Goal: Task Accomplishment & Management: Complete application form

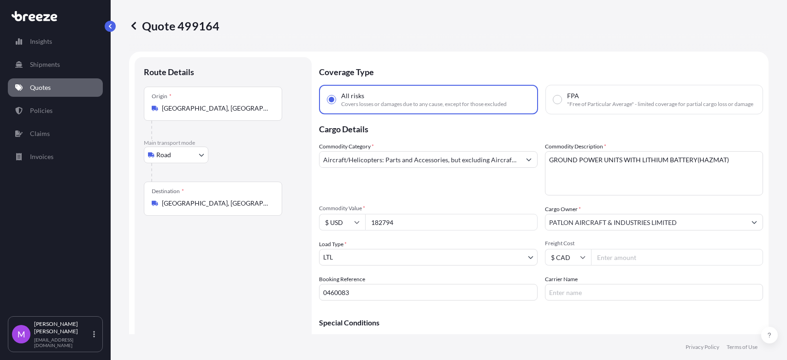
select select "Road"
select select "1"
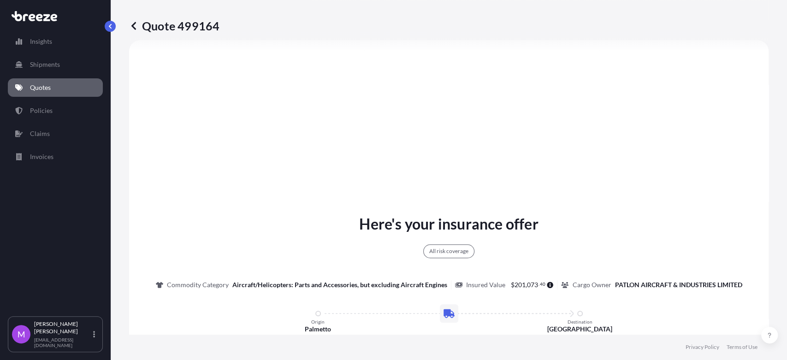
click at [56, 84] on link "Quotes" at bounding box center [55, 87] width 95 height 18
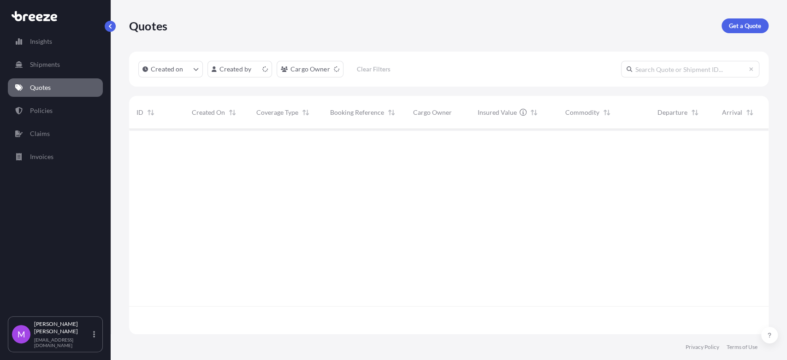
scroll to position [202, 631]
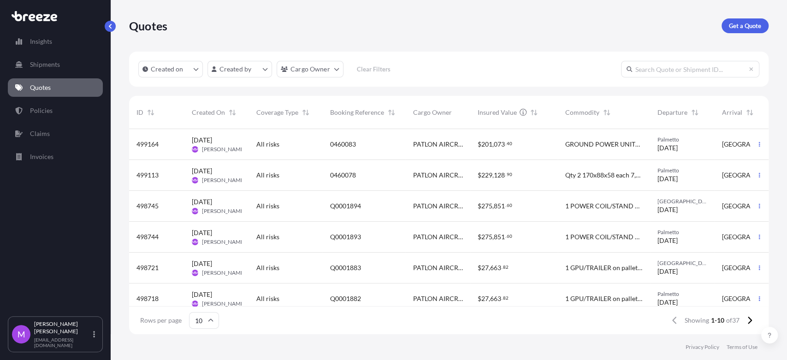
click at [377, 181] on div "0460078" at bounding box center [364, 175] width 83 height 31
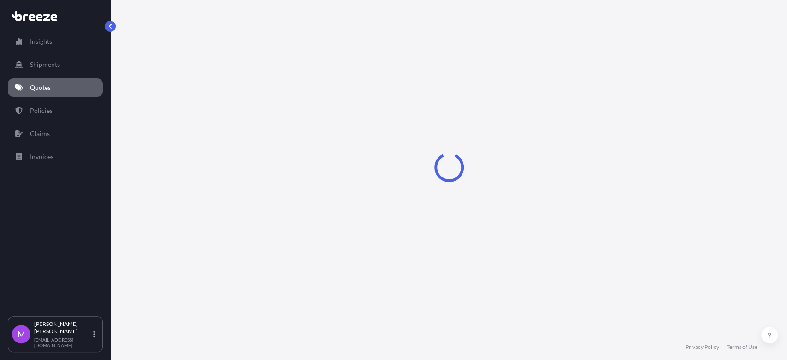
select select "Road"
select select "1"
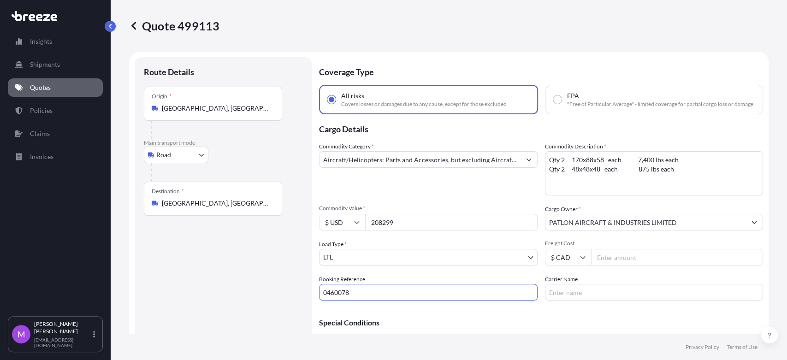
click at [389, 298] on input "0460078" at bounding box center [428, 292] width 218 height 17
drag, startPoint x: 376, startPoint y: 299, endPoint x: 301, endPoint y: 301, distance: 75.6
click at [301, 301] on form "Route Details Place of loading Road Road Rail Origin * [GEOGRAPHIC_DATA] Main t…" at bounding box center [448, 212] width 639 height 320
click at [134, 23] on icon at bounding box center [133, 26] width 5 height 8
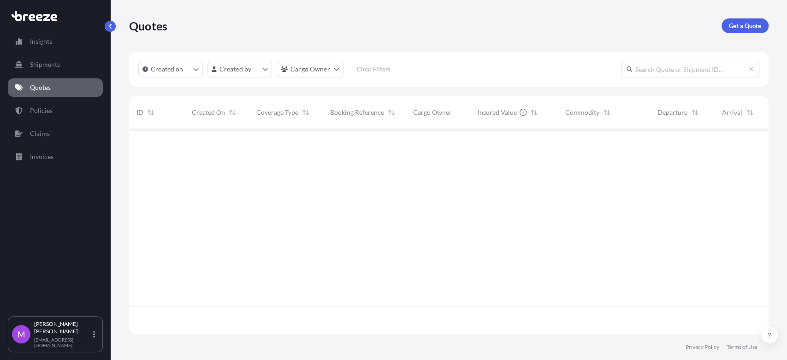
scroll to position [202, 631]
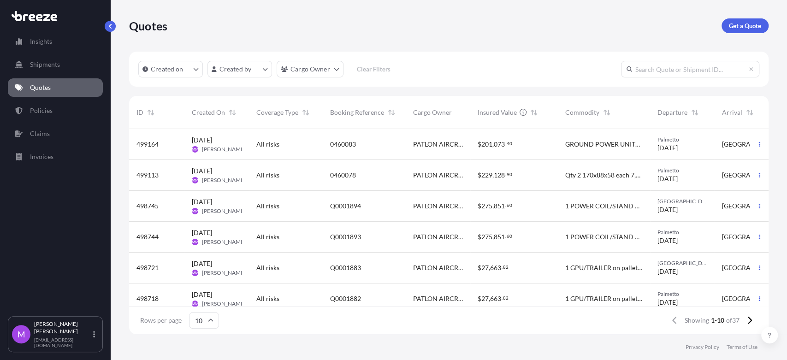
drag, startPoint x: 365, startPoint y: 145, endPoint x: 370, endPoint y: 144, distance: 6.0
click at [365, 145] on div "0460083" at bounding box center [364, 144] width 68 height 9
select select "Road"
select select "1"
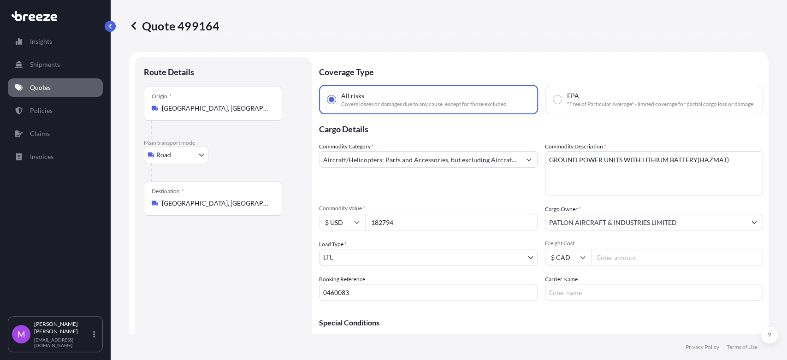
click at [368, 300] on input "0460083" at bounding box center [428, 292] width 218 height 17
drag, startPoint x: 368, startPoint y: 301, endPoint x: 314, endPoint y: 295, distance: 54.2
click at [314, 295] on form "Route Details Place of loading Road Road Rail Origin * [GEOGRAPHIC_DATA], [GEOG…" at bounding box center [448, 212] width 639 height 320
drag, startPoint x: 760, startPoint y: 285, endPoint x: 402, endPoint y: 188, distance: 371.0
click at [732, 279] on div "Quote 499164 Route Details Place of loading Road Road Rail Origin * [GEOGRAPHIC…" at bounding box center [449, 167] width 676 height 334
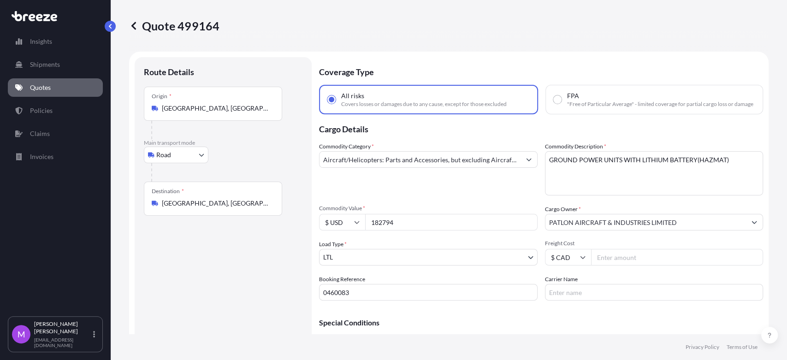
click at [66, 88] on link "Quotes" at bounding box center [55, 87] width 95 height 18
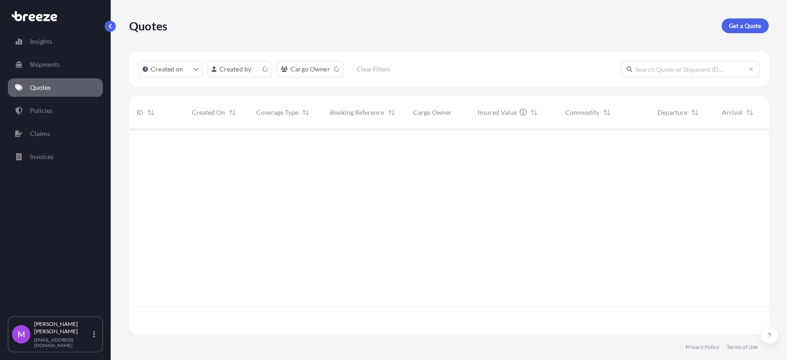
scroll to position [202, 631]
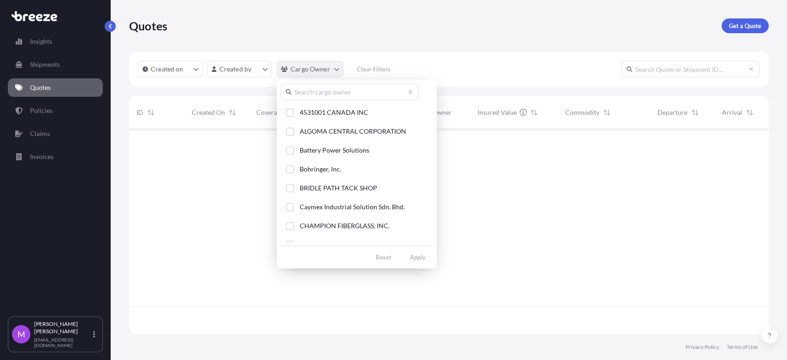
click at [335, 72] on html "Insights Shipments Quotes Policies Claims Invoices M [PERSON_NAME] [EMAIL_ADDRE…" at bounding box center [393, 180] width 787 height 360
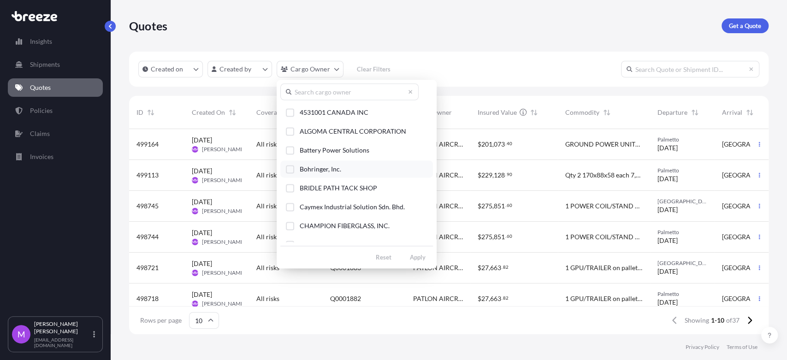
click at [289, 169] on div "Select Option" at bounding box center [290, 169] width 8 height 8
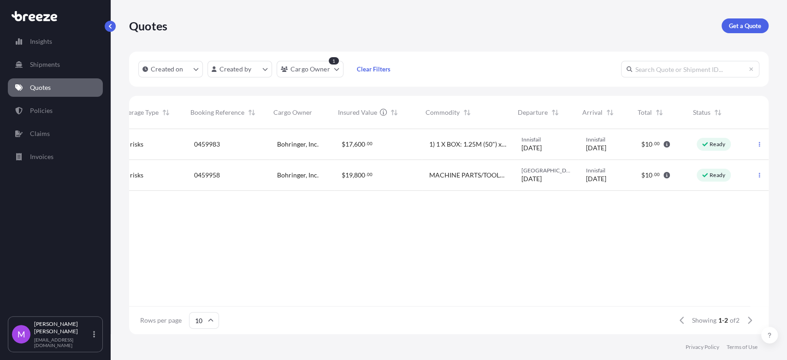
scroll to position [0, 140]
click at [758, 149] on button "button" at bounding box center [759, 144] width 15 height 15
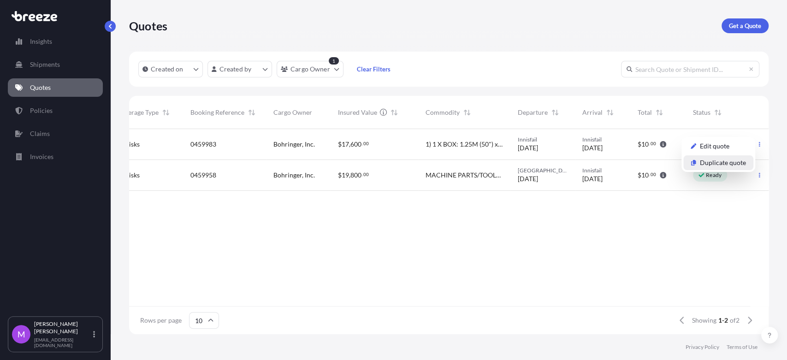
click at [723, 164] on p "Duplicate quote" at bounding box center [723, 162] width 46 height 9
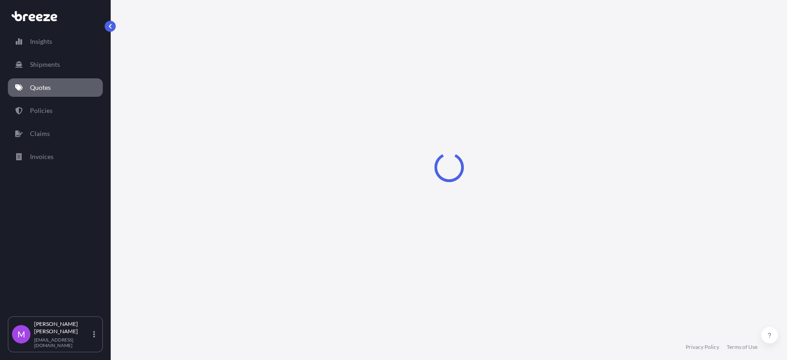
select select "Road"
select select "1"
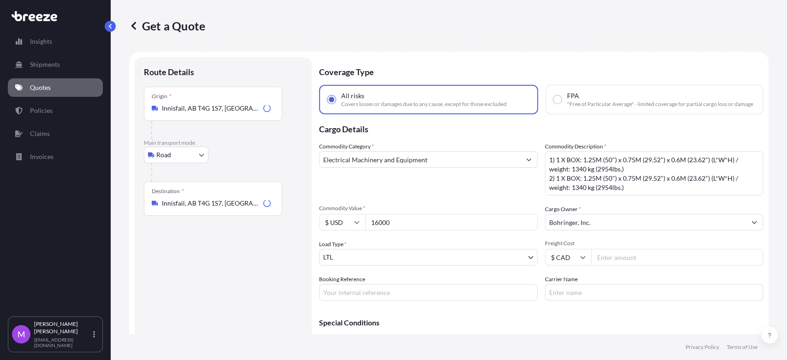
scroll to position [15, 0]
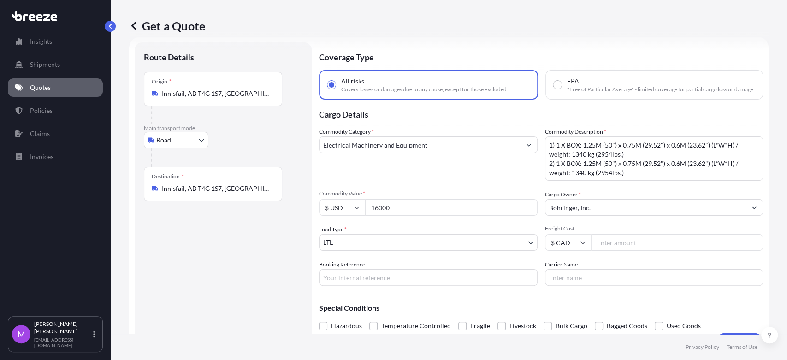
click at [237, 102] on div "Origin * Innisfail, AB T4G 1S7, [GEOGRAPHIC_DATA]" at bounding box center [213, 89] width 138 height 34
click at [237, 98] on input "Innisfail, AB T4G 1S7, [GEOGRAPHIC_DATA]" at bounding box center [216, 93] width 109 height 9
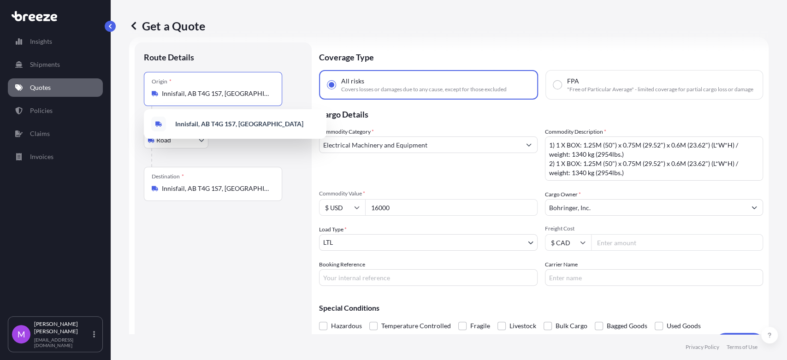
drag, startPoint x: 258, startPoint y: 97, endPoint x: 164, endPoint y: 101, distance: 94.1
click at [157, 96] on div "Innisfail, AB T4G 1S7, [GEOGRAPHIC_DATA]" at bounding box center [213, 93] width 123 height 9
paste input "SAINT [PERSON_NAME], [GEOGRAPHIC_DATA]"
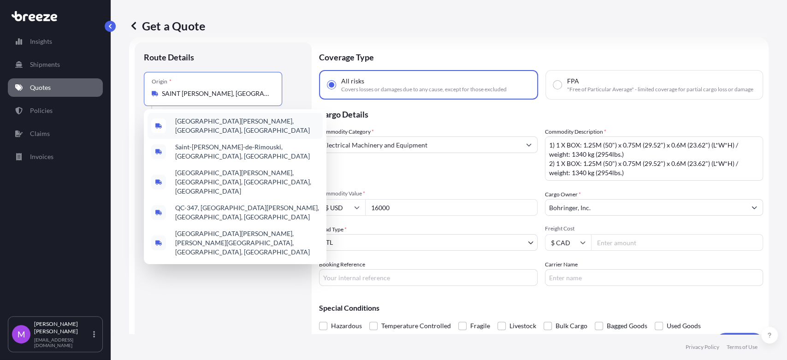
click at [217, 126] on span "[GEOGRAPHIC_DATA][PERSON_NAME], [GEOGRAPHIC_DATA], [GEOGRAPHIC_DATA]" at bounding box center [247, 126] width 144 height 18
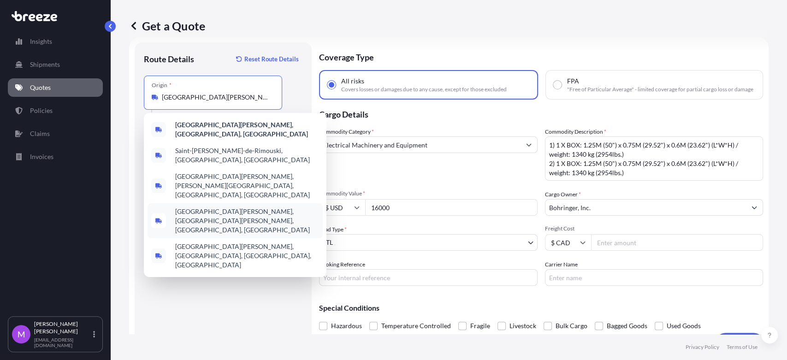
click at [161, 203] on div "[GEOGRAPHIC_DATA][PERSON_NAME], [GEOGRAPHIC_DATA][PERSON_NAME], [GEOGRAPHIC_DAT…" at bounding box center [234, 220] width 175 height 35
type input "[GEOGRAPHIC_DATA][PERSON_NAME], [GEOGRAPHIC_DATA][PERSON_NAME], [GEOGRAPHIC_DAT…"
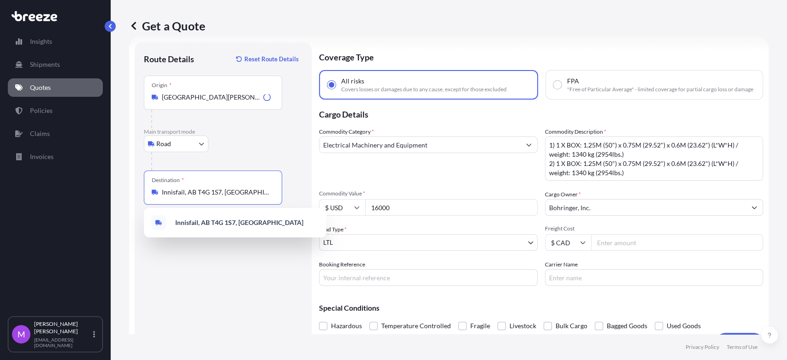
click at [215, 188] on input "Innisfail, AB T4G 1S7, [GEOGRAPHIC_DATA]" at bounding box center [216, 192] width 109 height 9
paste input "HIALEAH, FL 33018"
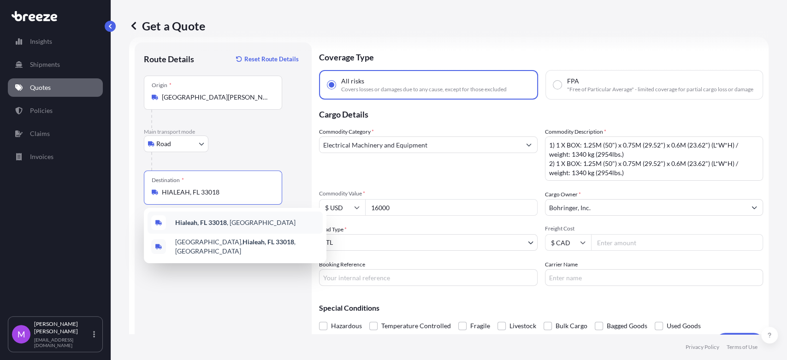
click at [250, 222] on div "Hialeah, FL 33018 , [GEOGRAPHIC_DATA]" at bounding box center [234, 223] width 175 height 22
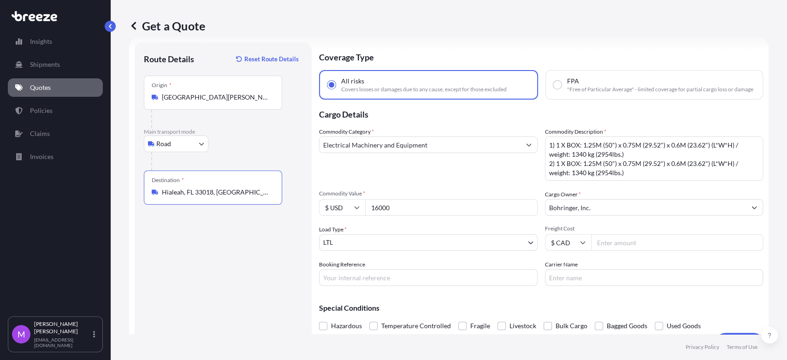
type input "Hialeah, FL 33018, [GEOGRAPHIC_DATA]"
click at [201, 267] on div "Route Details Reset Route Details Place of loading Road Road Rail Origin * [GEO…" at bounding box center [223, 197] width 159 height 290
click at [225, 258] on div "Route Details Reset Route Details Place of loading Road Road Rail Origin * [GEO…" at bounding box center [223, 197] width 159 height 290
click at [380, 286] on input "Booking Reference" at bounding box center [428, 277] width 218 height 17
paste input "Q0001984"
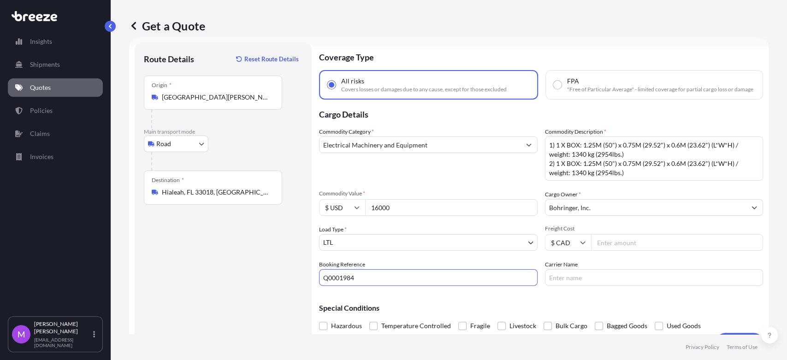
type input "Q0001984"
click at [428, 216] on input "16000" at bounding box center [451, 207] width 172 height 17
drag, startPoint x: 369, startPoint y: 209, endPoint x: 357, endPoint y: 208, distance: 12.0
click at [357, 208] on div "$ USD 16000" at bounding box center [428, 207] width 218 height 17
type input "6000"
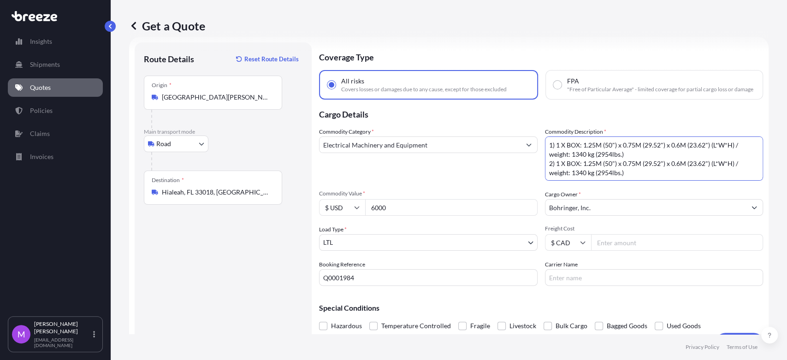
click at [604, 169] on textarea "1) 1 X BOX: 1.25M (50") x 0.75M (29.52") x 0.6M (23.62") (L*W*H) / weight: 1340…" at bounding box center [654, 158] width 218 height 44
paste textarea "X Box: Total weight: 425 lbs Dimensions: 41'' X 25'' X 10""
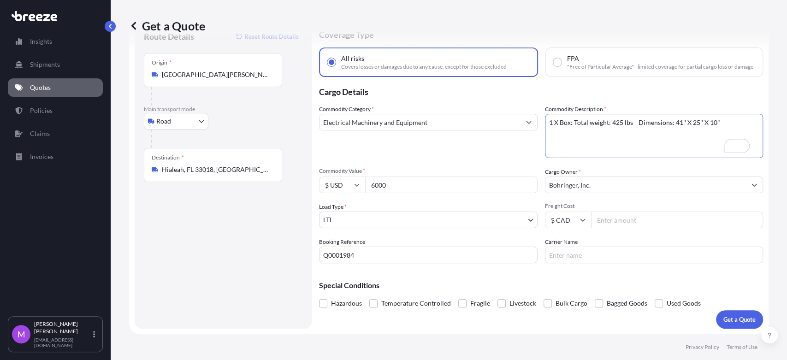
scroll to position [43, 0]
type textarea "1 X Box: Total weight: 425 lbs Dimensions: 41'' X 25'' X 10""
click at [723, 323] on p "Get a Quote" at bounding box center [739, 319] width 32 height 9
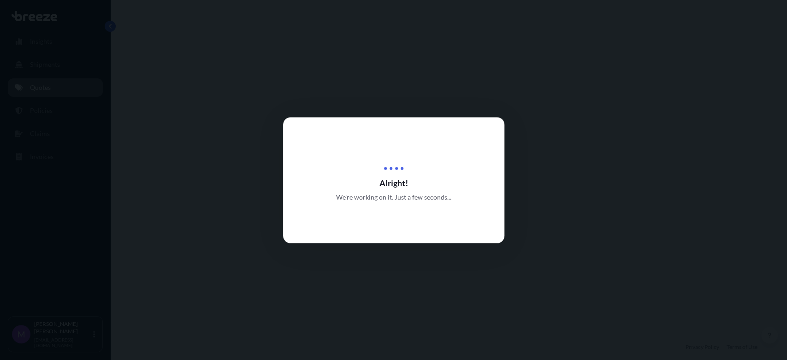
select select "Road"
select select "1"
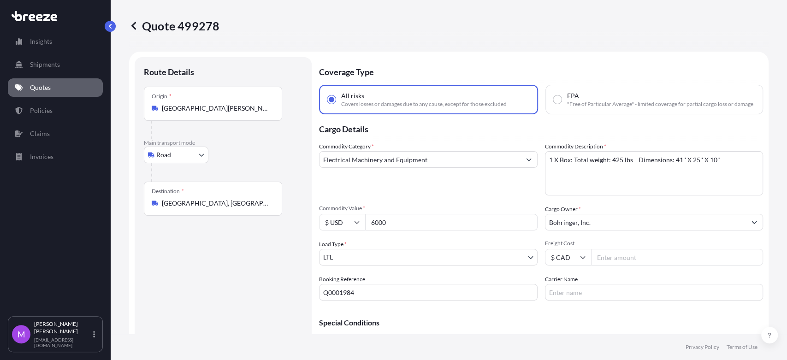
click at [209, 112] on input "[GEOGRAPHIC_DATA][PERSON_NAME], [GEOGRAPHIC_DATA][PERSON_NAME], [GEOGRAPHIC_DAT…" at bounding box center [216, 108] width 109 height 9
click at [189, 108] on input "[GEOGRAPHIC_DATA][PERSON_NAME], [GEOGRAPHIC_DATA][PERSON_NAME], [GEOGRAPHIC_DAT…" at bounding box center [216, 108] width 109 height 9
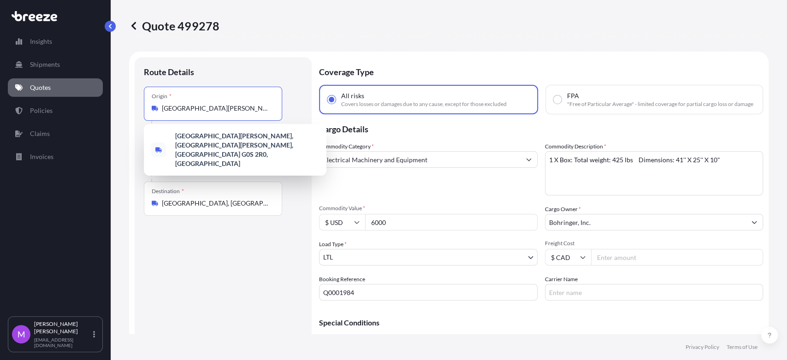
click at [189, 108] on input "[GEOGRAPHIC_DATA][PERSON_NAME], [GEOGRAPHIC_DATA][PERSON_NAME], [GEOGRAPHIC_DAT…" at bounding box center [216, 108] width 109 height 9
paste input "[PERSON_NAME], [GEOGRAPHIC_DATA]"
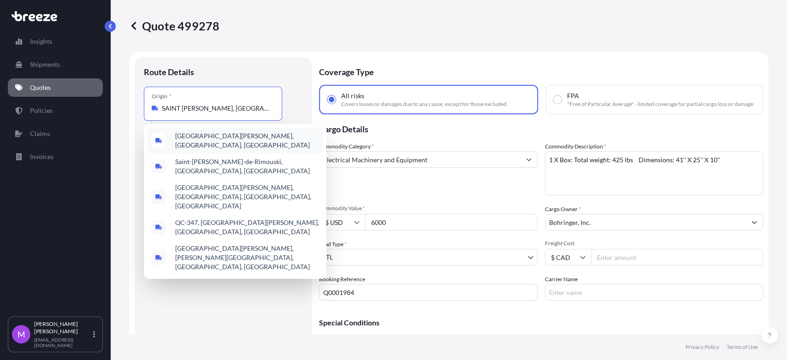
click at [218, 141] on span "[GEOGRAPHIC_DATA][PERSON_NAME], [GEOGRAPHIC_DATA], [GEOGRAPHIC_DATA]" at bounding box center [247, 140] width 144 height 18
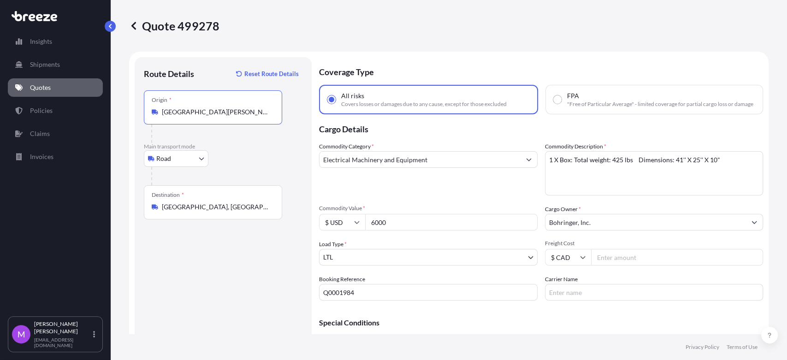
type input "[GEOGRAPHIC_DATA][PERSON_NAME], [GEOGRAPHIC_DATA], [GEOGRAPHIC_DATA]"
click at [249, 305] on div "Route Details Reset Route Details Place of loading Road Road Rail Origin * [GEO…" at bounding box center [223, 211] width 159 height 290
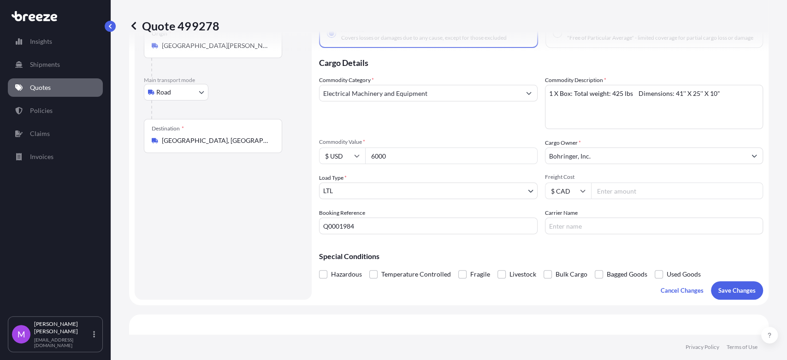
scroll to position [205, 0]
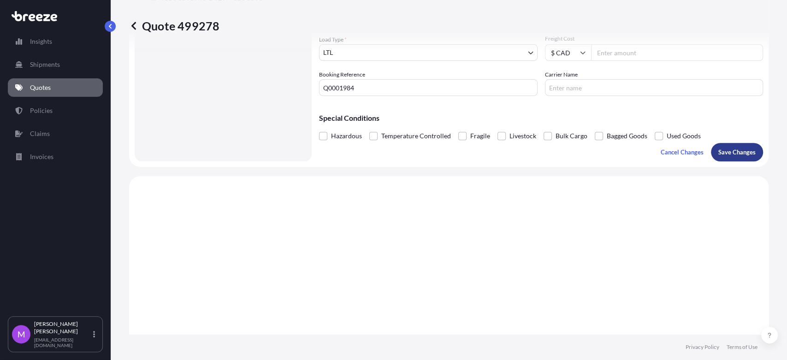
click at [718, 157] on p "Save Changes" at bounding box center [736, 151] width 37 height 9
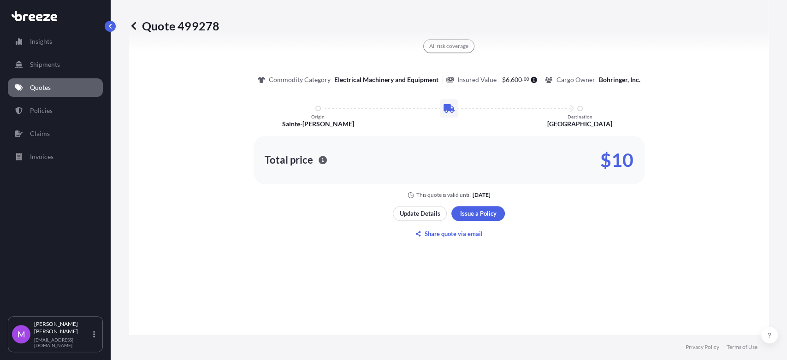
select select "Road"
select select "1"
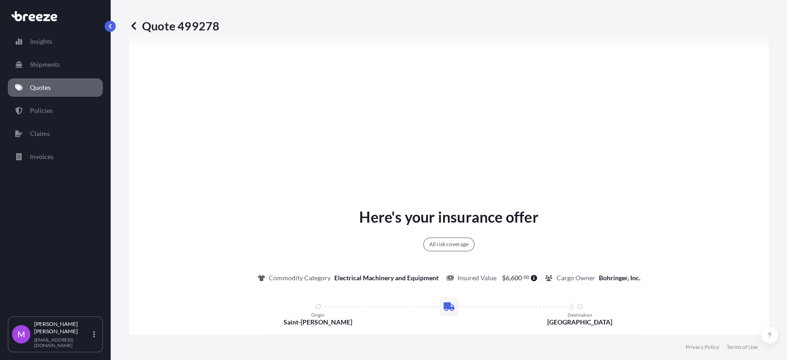
click at [474, 228] on div "Here's your insurance offer All risk coverage Commodity Category Electrical Mac…" at bounding box center [448, 301] width 613 height 191
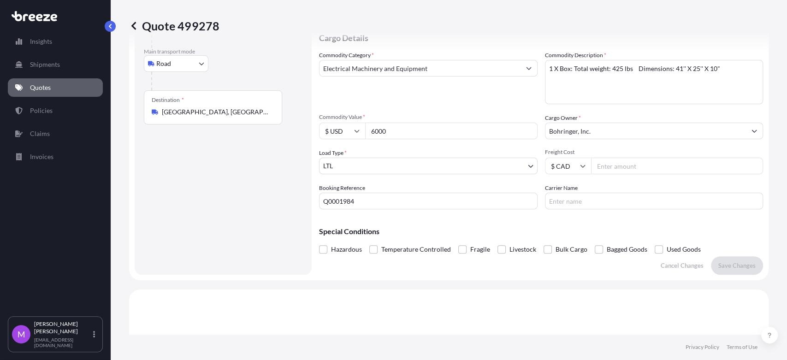
scroll to position [0, 0]
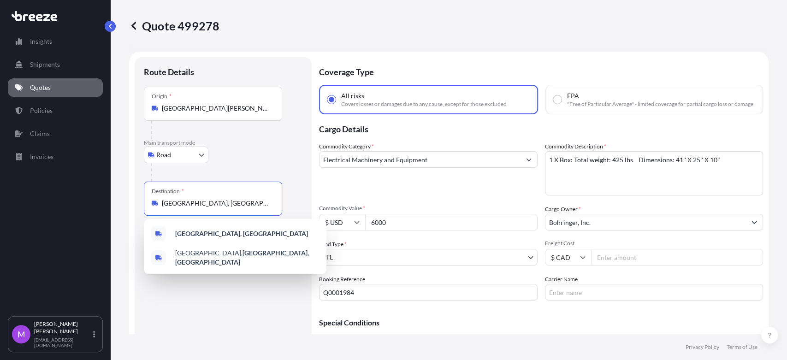
click at [246, 206] on input "[GEOGRAPHIC_DATA], [GEOGRAPHIC_DATA]" at bounding box center [216, 203] width 109 height 9
drag, startPoint x: 247, startPoint y: 206, endPoint x: 147, endPoint y: 206, distance: 100.5
click at [147, 206] on div "Destination * [GEOGRAPHIC_DATA], [GEOGRAPHIC_DATA]" at bounding box center [213, 199] width 138 height 34
paste input "HIALEAH, FL 33018"
click at [219, 235] on b "Hialeah, FL 33018" at bounding box center [201, 233] width 52 height 8
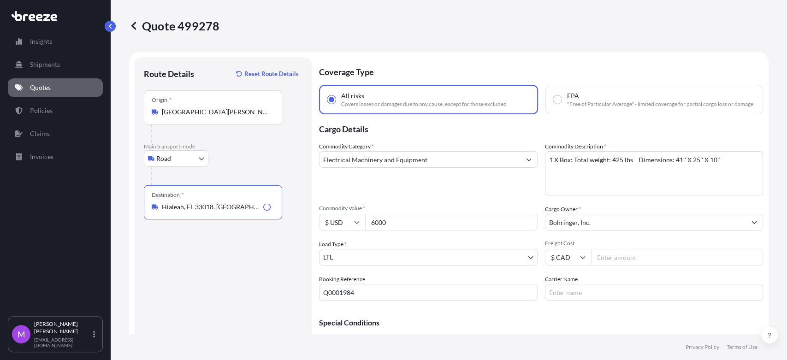
type input "Hialeah, FL 33018, [GEOGRAPHIC_DATA]"
click at [215, 278] on div "Route Details Reset Route Details Place of loading Road Road Rail Origin * [GEO…" at bounding box center [223, 211] width 159 height 290
click at [223, 279] on div "Route Details Reset Route Details Place of loading Road Road Rail Origin * [GEO…" at bounding box center [223, 211] width 159 height 290
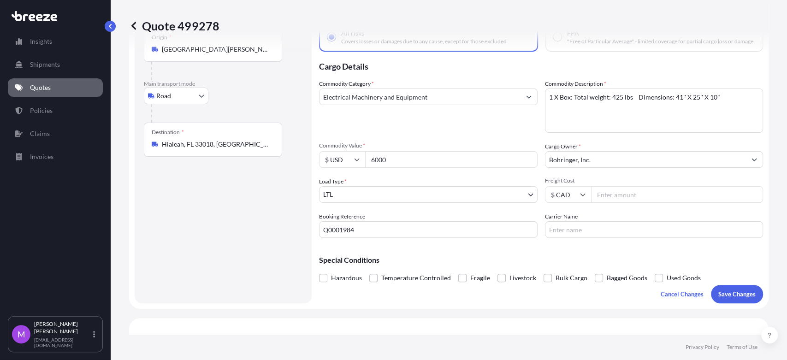
scroll to position [102, 0]
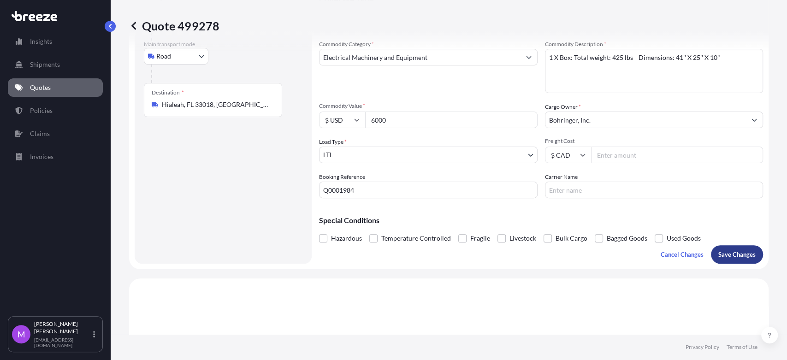
click at [731, 259] on p "Save Changes" at bounding box center [736, 254] width 37 height 9
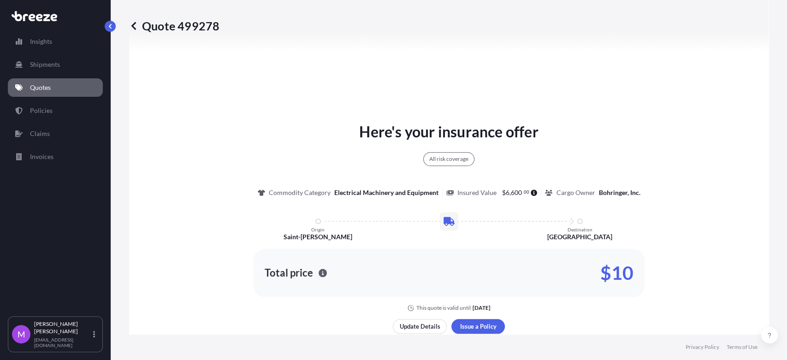
scroll to position [546, 0]
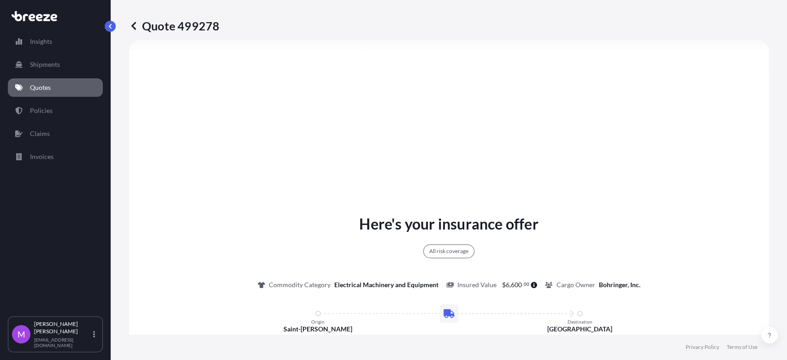
select select "Road"
select select "1"
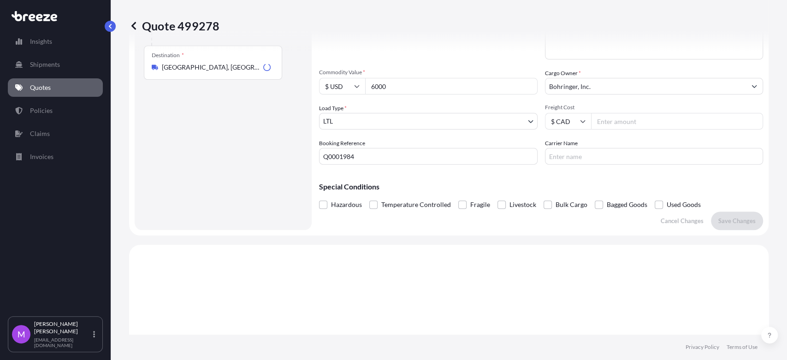
scroll to position [0, 0]
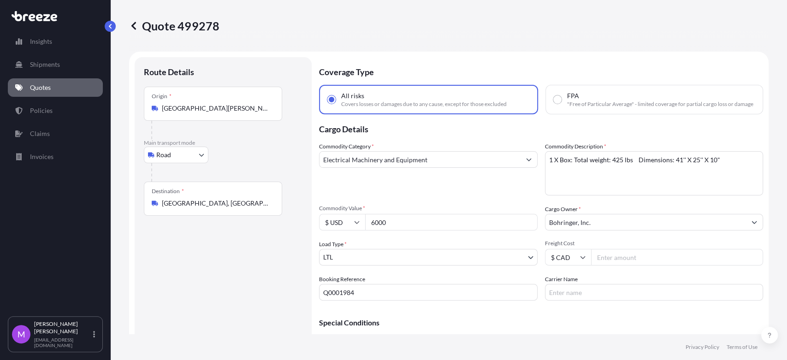
click at [223, 204] on input "[GEOGRAPHIC_DATA], [GEOGRAPHIC_DATA]" at bounding box center [216, 203] width 109 height 9
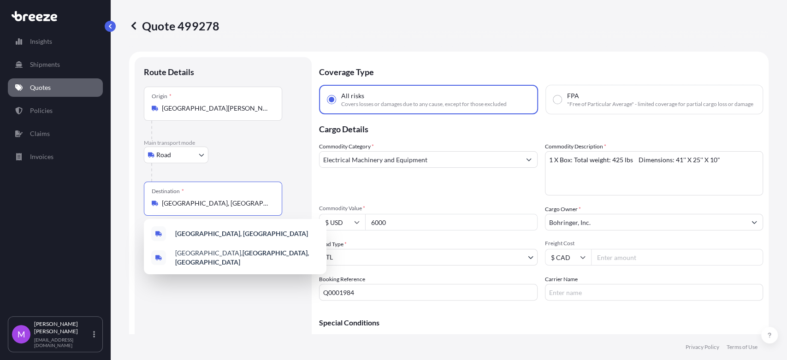
drag, startPoint x: 252, startPoint y: 202, endPoint x: 190, endPoint y: 202, distance: 61.8
click at [159, 204] on div "[GEOGRAPHIC_DATA], [GEOGRAPHIC_DATA]" at bounding box center [213, 203] width 123 height 9
paste input "HIALEAH, FL 33018"
drag, startPoint x: 201, startPoint y: 205, endPoint x: 249, endPoint y: 204, distance: 47.9
click at [247, 203] on input "HIALEAH, FL 33018" at bounding box center [216, 203] width 109 height 9
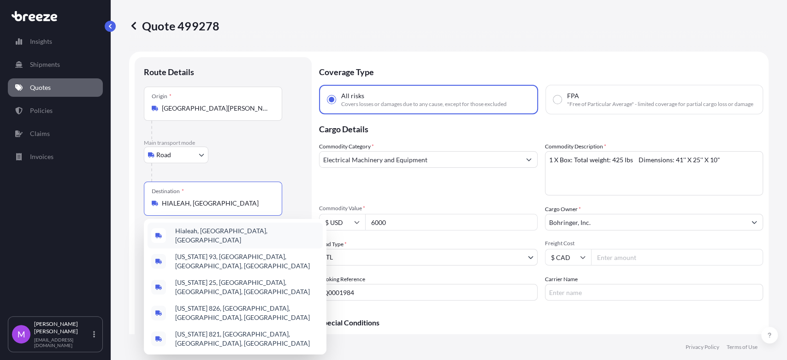
click at [241, 234] on div "Hialeah, [GEOGRAPHIC_DATA], [GEOGRAPHIC_DATA]" at bounding box center [234, 236] width 175 height 26
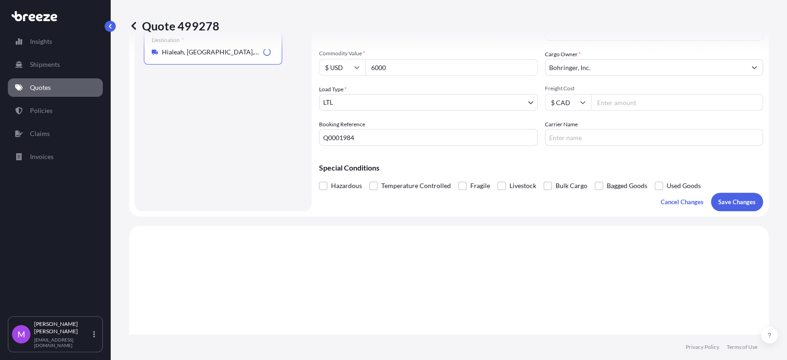
scroll to position [256, 0]
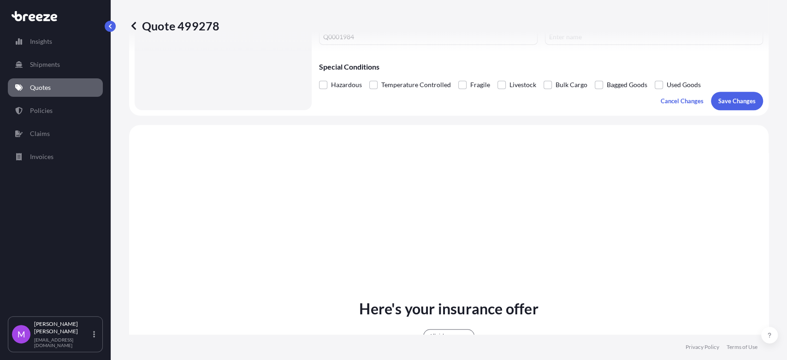
type input "Hialeah, [GEOGRAPHIC_DATA], [GEOGRAPHIC_DATA]"
click at [731, 110] on button "Save Changes" at bounding box center [737, 101] width 52 height 18
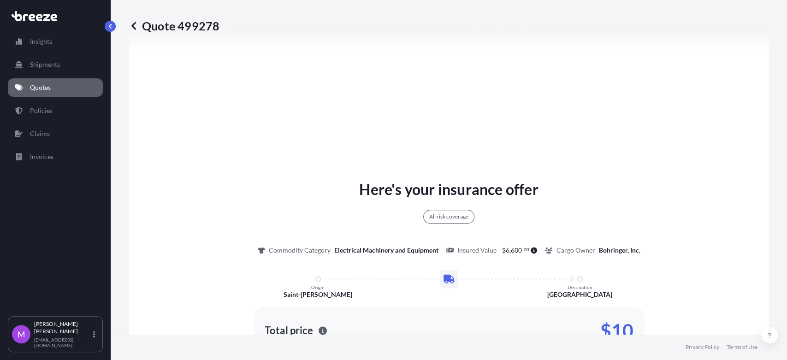
select select "Road"
select select "1"
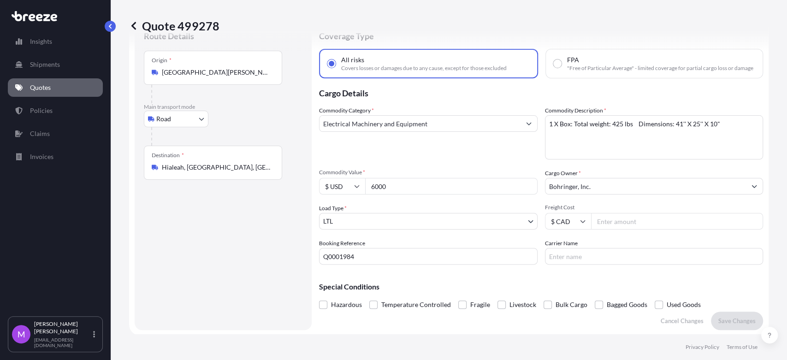
scroll to position [0, 0]
